Goal: Information Seeking & Learning: Find specific fact

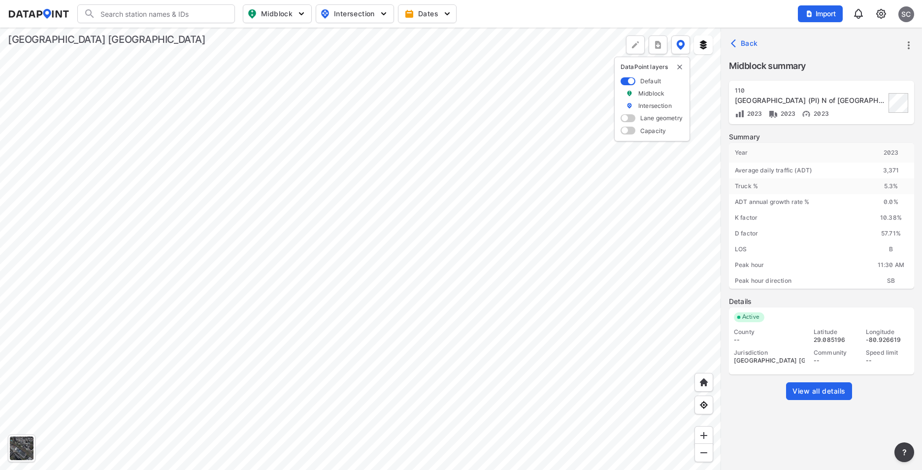
click at [369, 242] on div at bounding box center [360, 249] width 721 height 442
click at [505, 469] on div at bounding box center [360, 249] width 721 height 442
click at [344, 199] on div at bounding box center [360, 249] width 721 height 442
click at [824, 397] on link "View all details" at bounding box center [819, 391] width 66 height 18
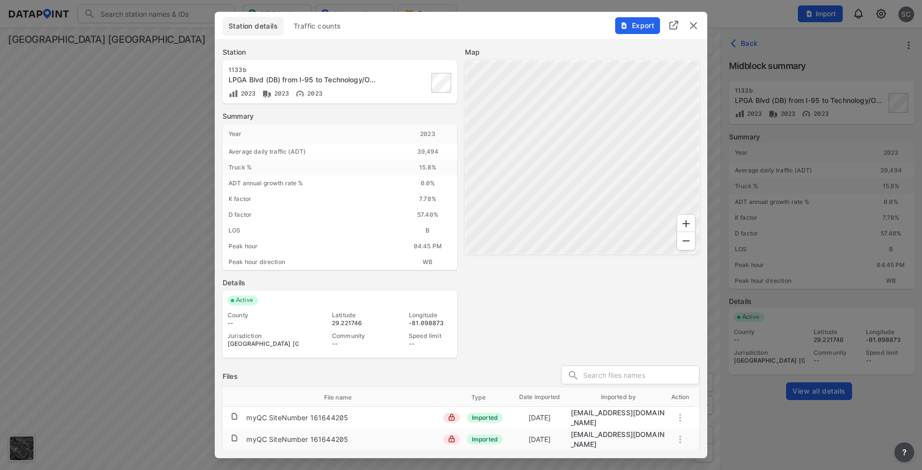
click at [306, 29] on span "Traffic counts" at bounding box center [317, 26] width 48 height 10
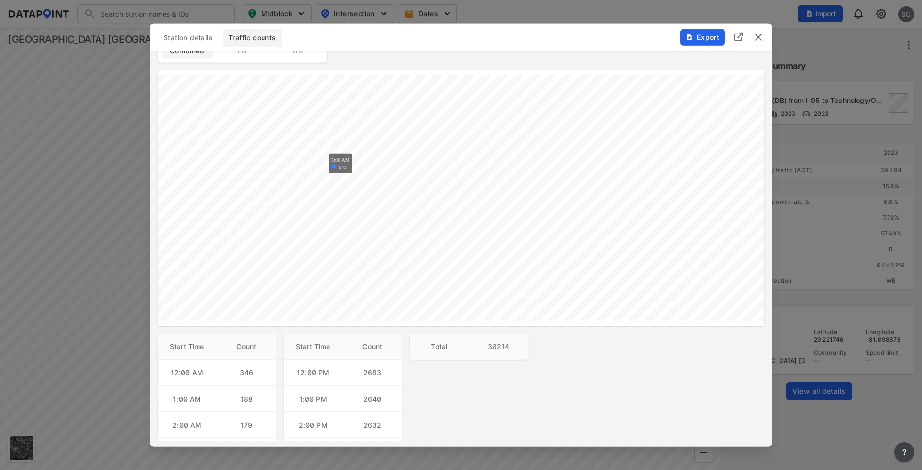
scroll to position [197, 0]
click at [761, 35] on img "delete" at bounding box center [758, 38] width 12 height 12
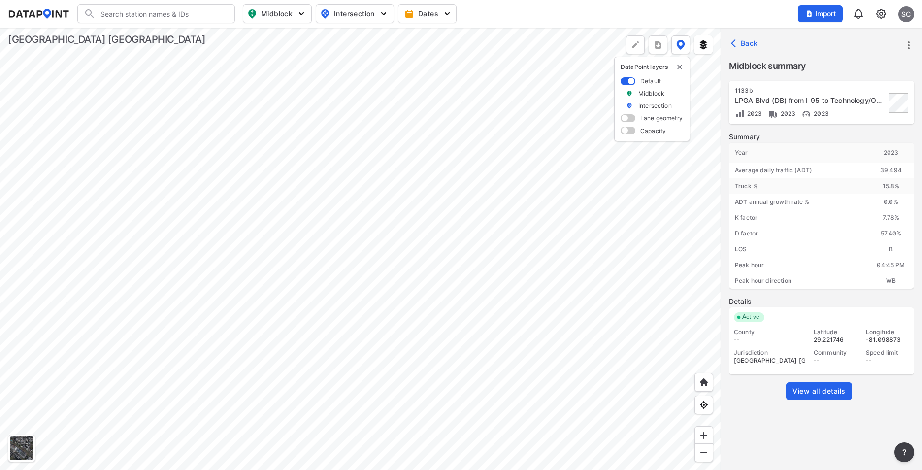
click at [591, 85] on div at bounding box center [360, 249] width 721 height 442
click at [816, 392] on span "View all details" at bounding box center [818, 391] width 53 height 10
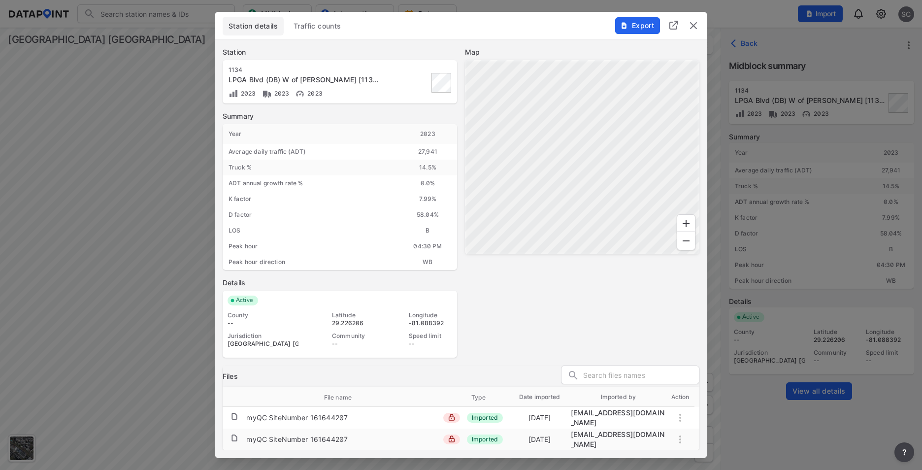
click at [319, 27] on span "Traffic counts" at bounding box center [317, 26] width 48 height 10
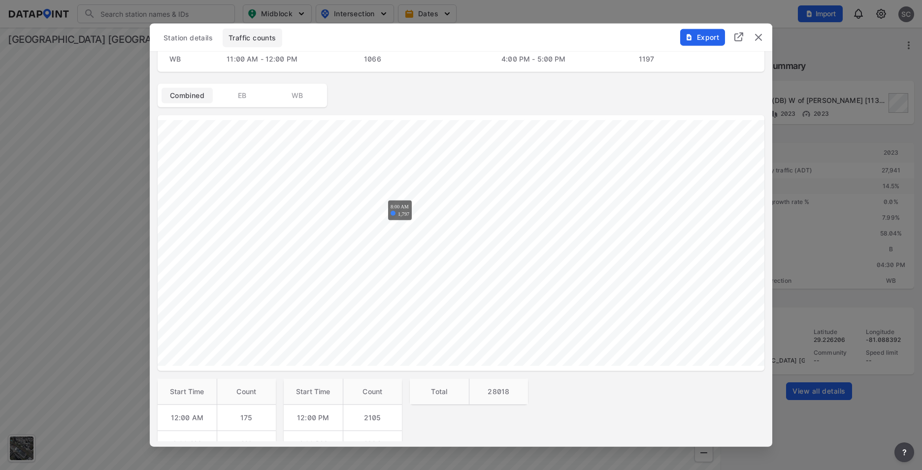
scroll to position [0, 0]
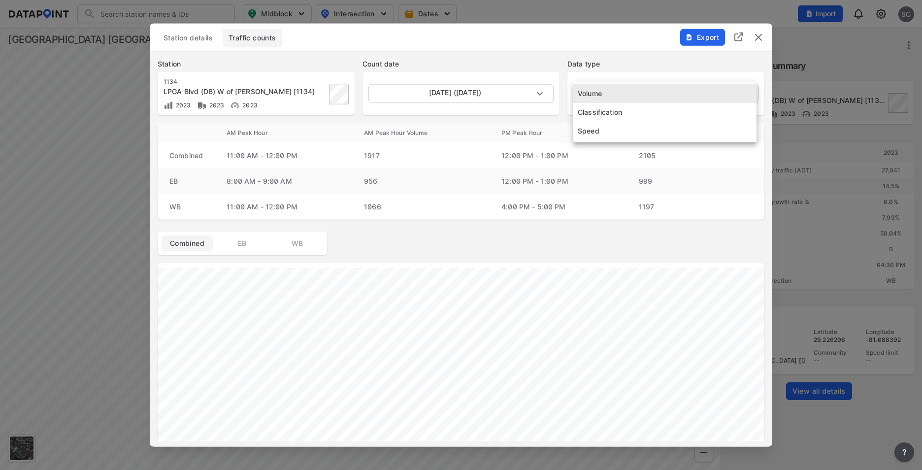
click at [639, 90] on body "Search Please enter a search term. Midblock Intersection Dates Import SC Import…" at bounding box center [461, 235] width 922 height 470
click at [618, 93] on li "Volume" at bounding box center [664, 93] width 183 height 19
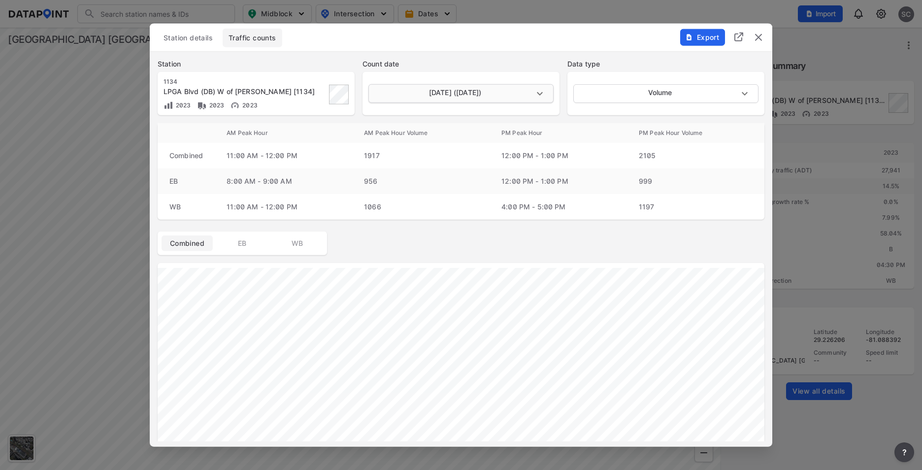
click at [536, 93] on body "Search Please enter a search term. Midblock Intersection Dates Import SC Import…" at bounding box center [461, 235] width 922 height 470
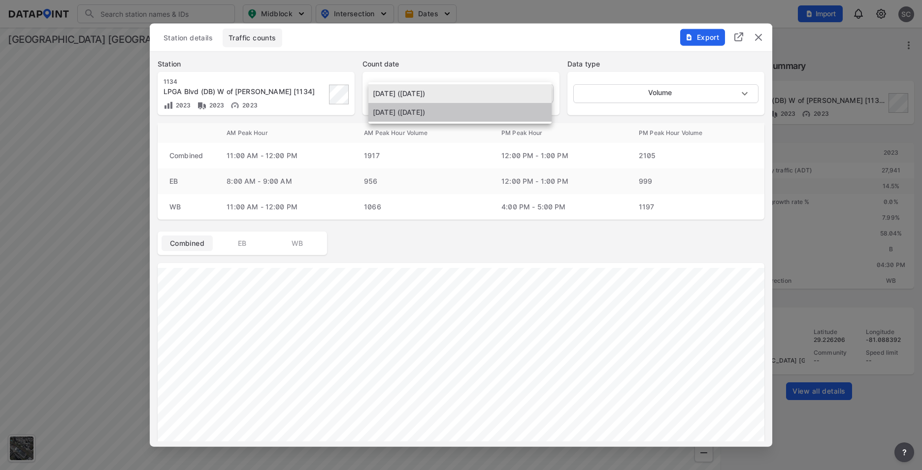
click at [503, 114] on li "[DATE] ([DATE])" at bounding box center [459, 112] width 183 height 19
type input "[DATE]"
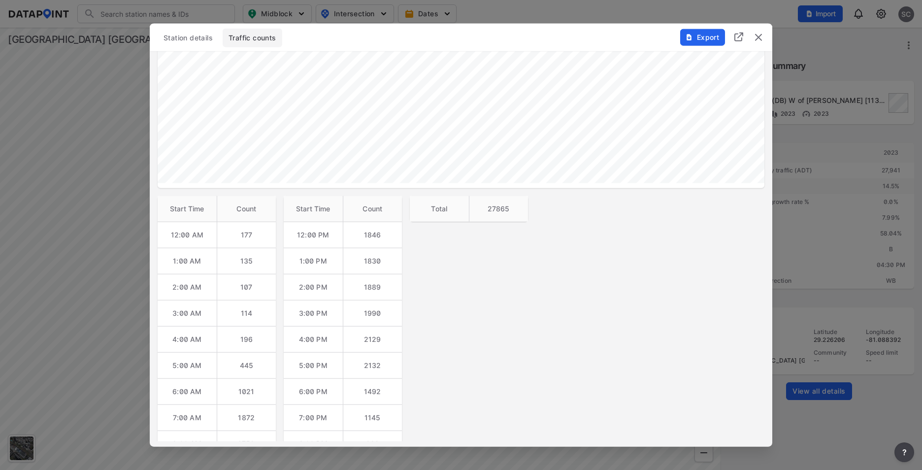
scroll to position [427, 0]
